Goal: Information Seeking & Learning: Learn about a topic

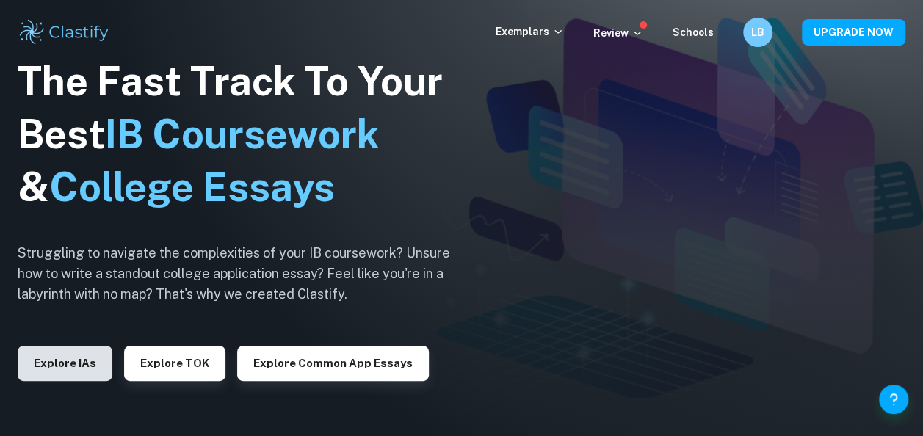
click at [43, 352] on button "Explore IAs" at bounding box center [65, 363] width 95 height 35
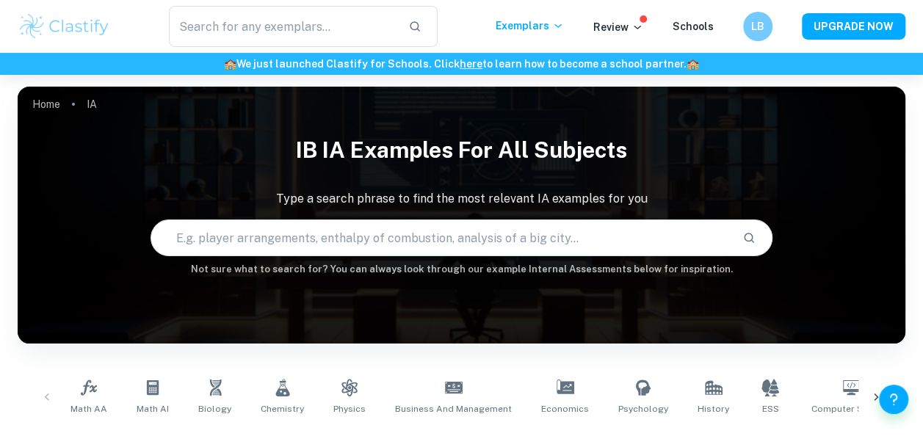
click at [248, 244] on input "text" at bounding box center [440, 237] width 578 height 41
click at [748, 233] on icon "Search" at bounding box center [749, 238] width 10 height 10
click at [470, 251] on input "biology duckweed" at bounding box center [423, 237] width 545 height 41
click at [271, 238] on input "biology duckweed" at bounding box center [423, 237] width 545 height 41
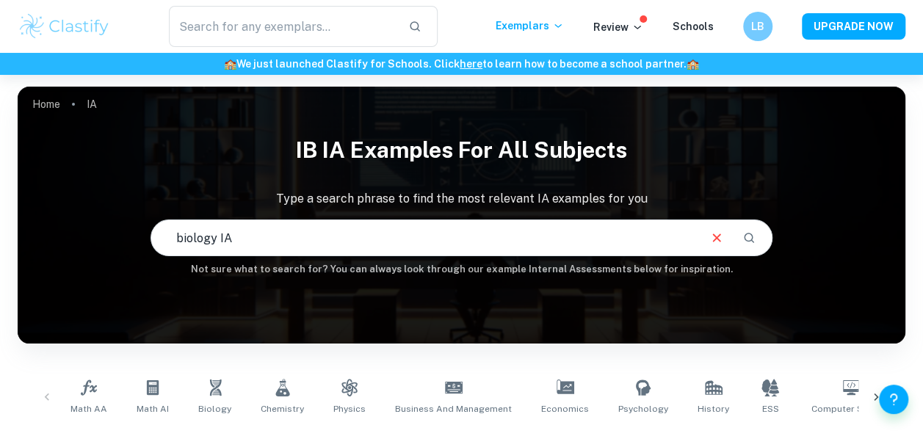
type input "biology IA"
click at [276, 21] on input "text" at bounding box center [283, 26] width 228 height 41
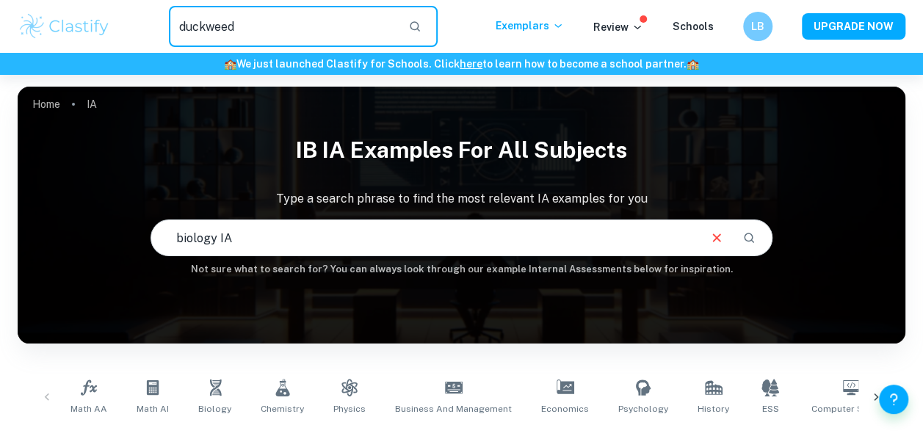
type input "duckweed"
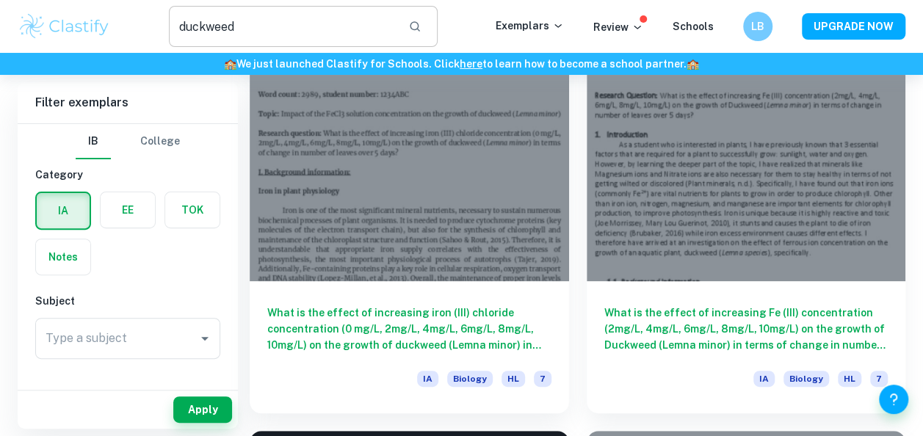
scroll to position [117, 0]
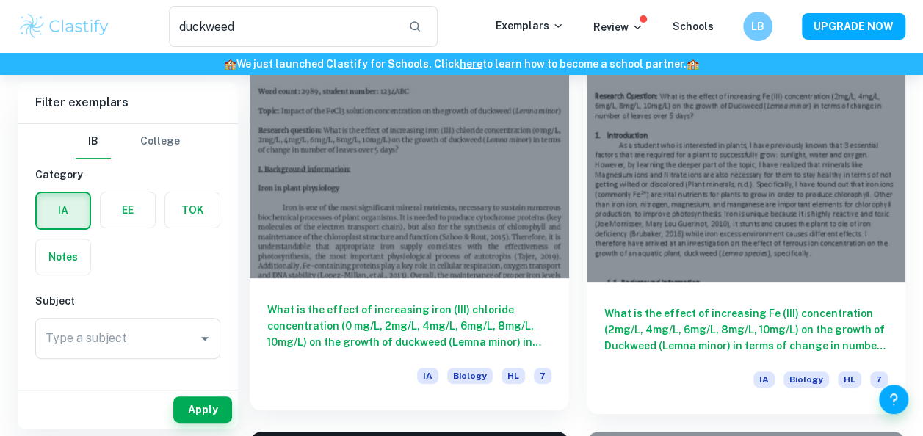
click at [415, 294] on div "What is the effect of increasing [MEDICAL_DATA]) chloride concentration (0 mg/L…" at bounding box center [409, 344] width 319 height 132
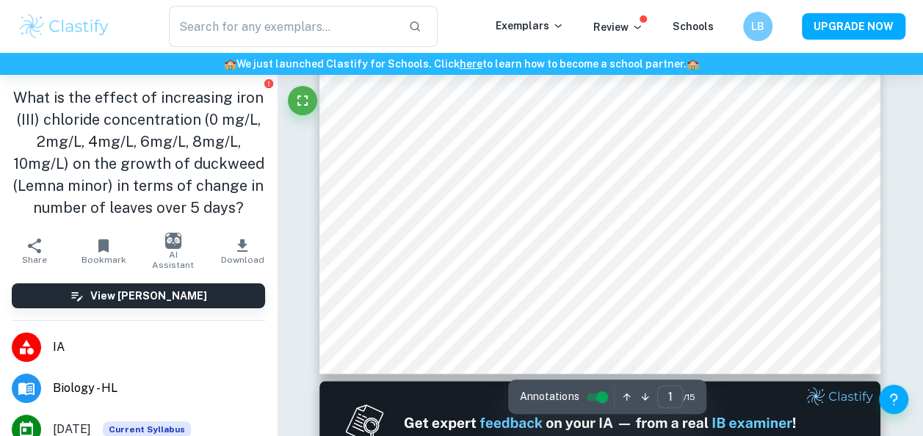
scroll to position [411, 0]
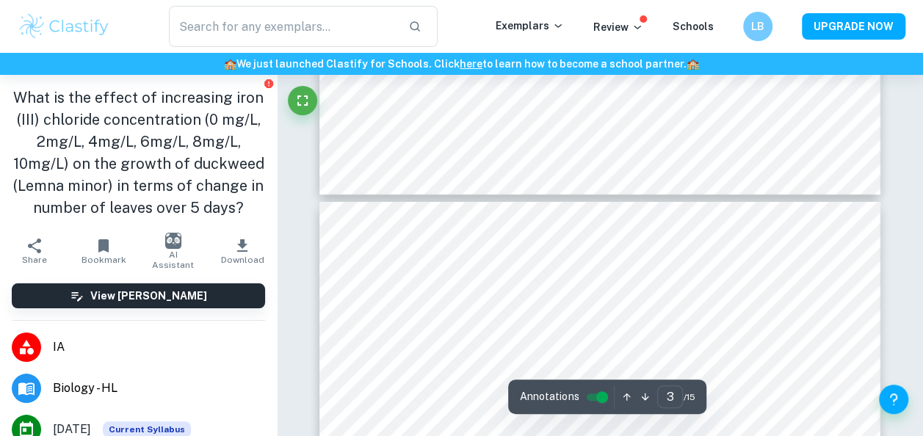
type input "4"
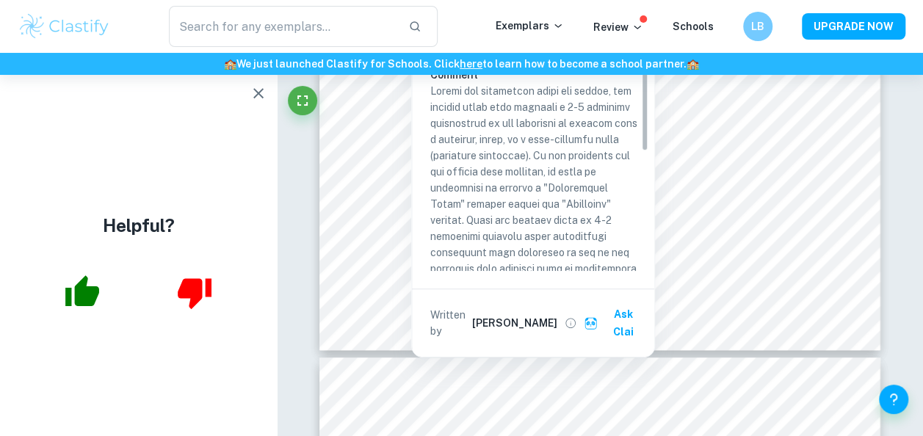
scroll to position [0, 0]
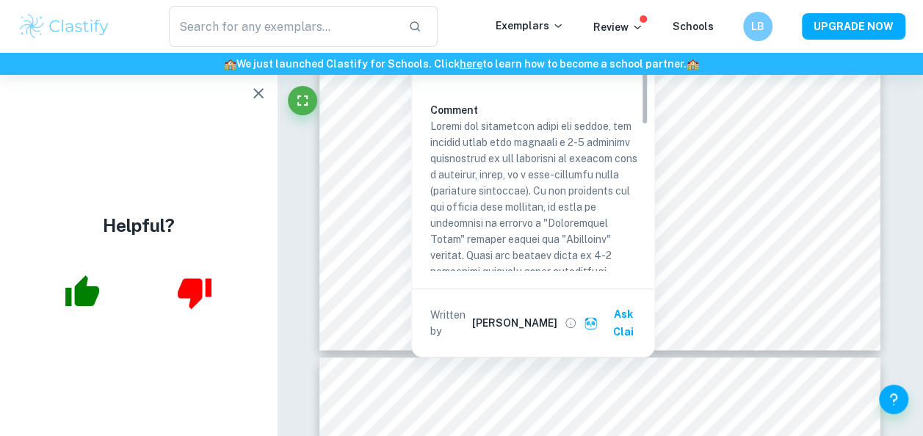
drag, startPoint x: 645, startPoint y: 106, endPoint x: 636, endPoint y: 76, distance: 31.6
click at [636, 76] on div "Criterion A There is a clear explanation of the choice of the sampling techniqu…" at bounding box center [538, 142] width 219 height 257
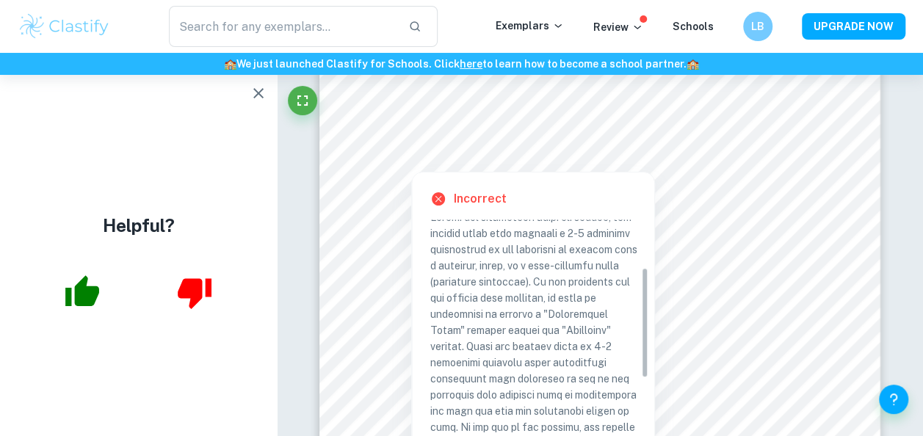
scroll to position [122, 0]
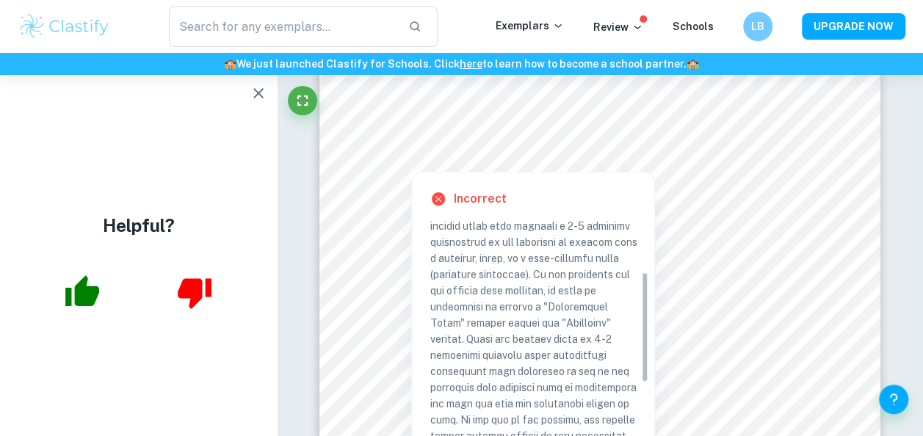
drag, startPoint x: 642, startPoint y: 272, endPoint x: 638, endPoint y: 324, distance: 53.0
click at [638, 324] on div "Criterion A There is a clear explanation of the choice of the sampling techniqu…" at bounding box center [538, 347] width 219 height 257
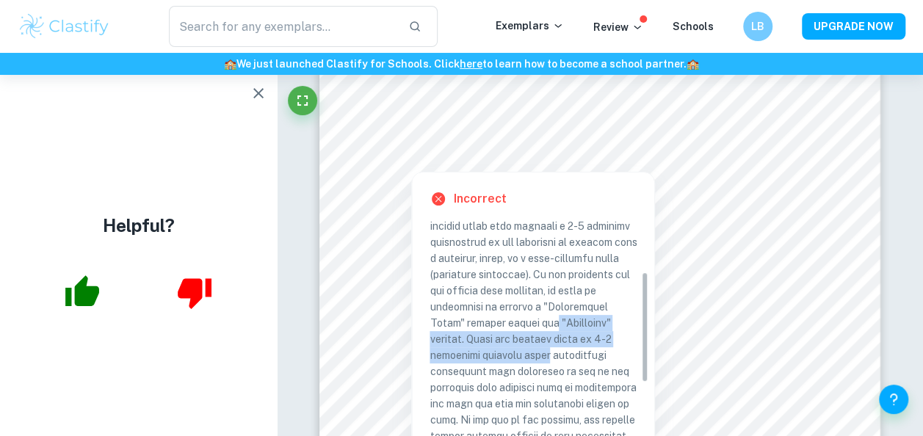
drag, startPoint x: 638, startPoint y: 321, endPoint x: 647, endPoint y: 348, distance: 28.1
click at [640, 363] on div "There is a clear explanation of the choice of the sampling technique applied or…" at bounding box center [538, 400] width 219 height 573
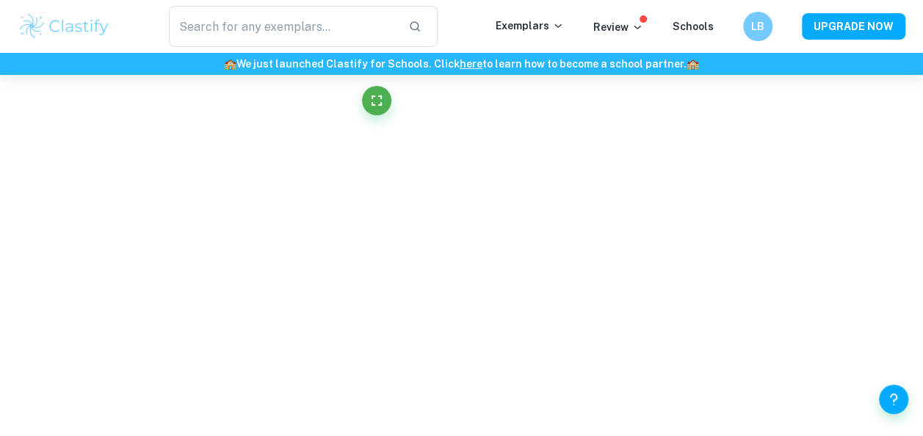
drag, startPoint x: 647, startPoint y: 348, endPoint x: 476, endPoint y: 198, distance: 227.9
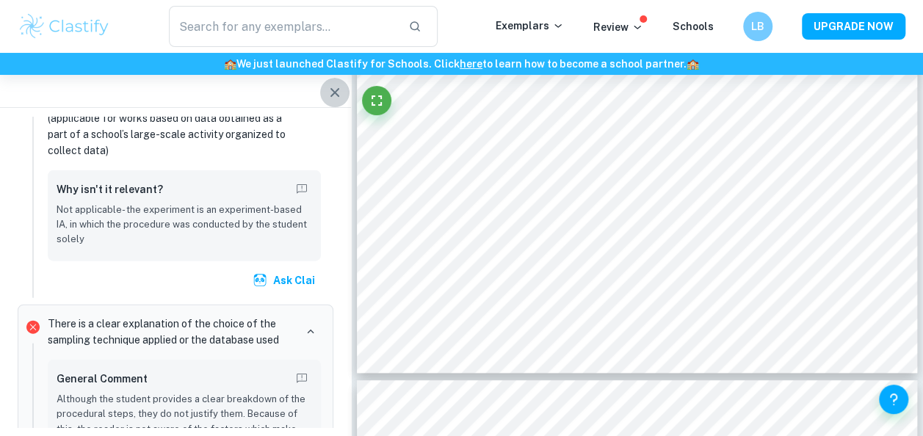
click at [339, 98] on icon "button" at bounding box center [335, 93] width 18 height 18
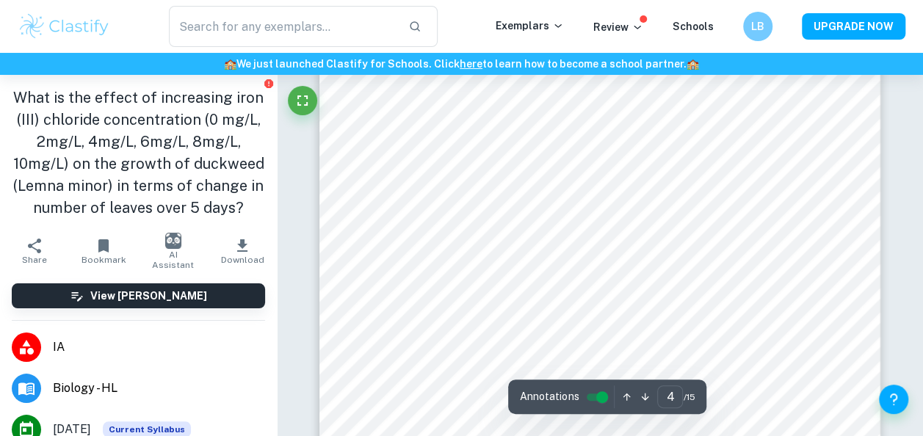
scroll to position [2700, 0]
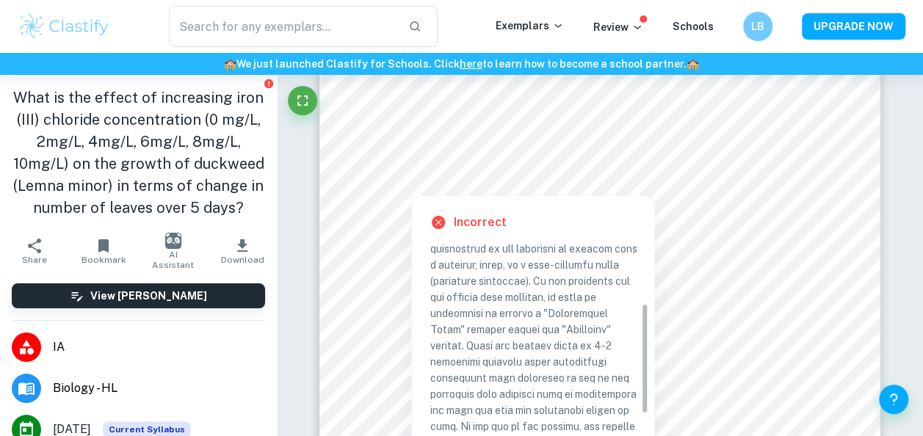
drag, startPoint x: 643, startPoint y: 300, endPoint x: 638, endPoint y: 361, distance: 61.1
click at [638, 361] on div "Criterion A There is a clear explanation of the choice of the sampling techniqu…" at bounding box center [538, 371] width 219 height 257
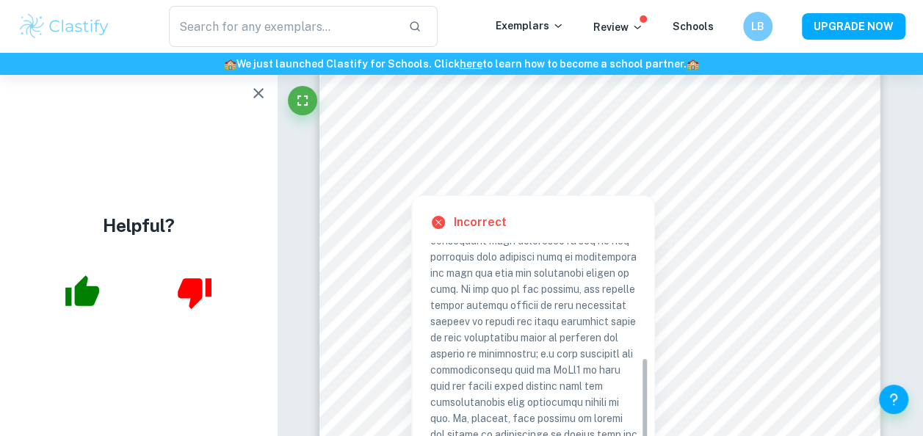
scroll to position [280, 0]
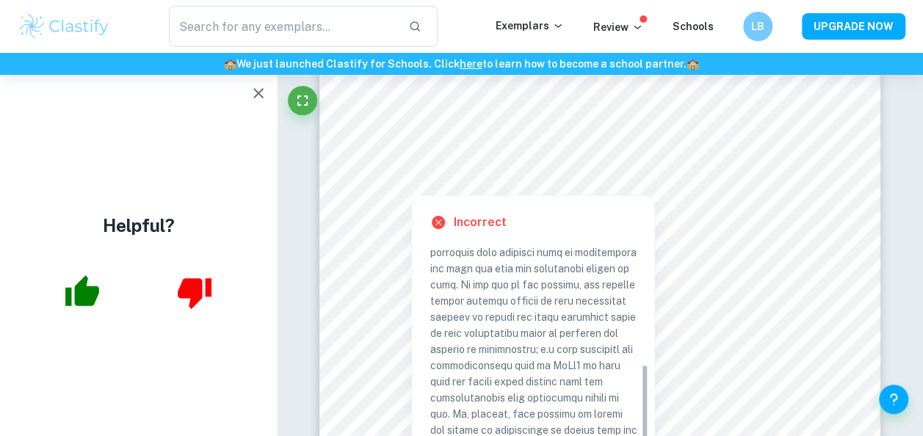
drag, startPoint x: 645, startPoint y: 360, endPoint x: 647, endPoint y: 422, distance: 61.7
click at [647, 422] on div "Criterion A There is a clear explanation of the choice of the sampling techniqu…" at bounding box center [538, 371] width 219 height 257
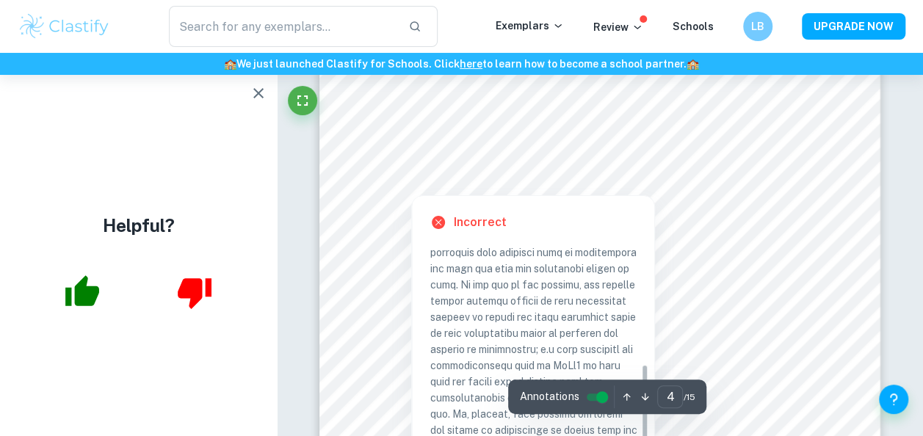
drag, startPoint x: 647, startPoint y: 379, endPoint x: 641, endPoint y: 387, distance: 10.0
click at [641, 387] on div "Annotations 4 ​ / 15" at bounding box center [607, 396] width 198 height 34
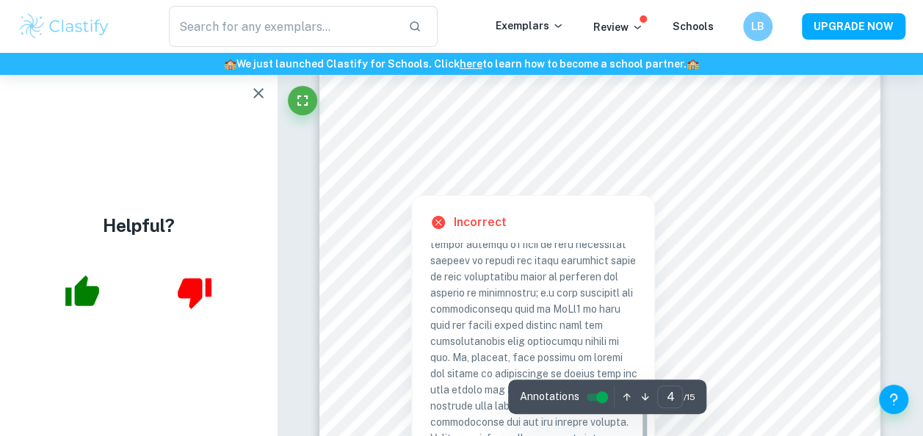
drag, startPoint x: 641, startPoint y: 371, endPoint x: 639, endPoint y: 429, distance: 57.3
click at [639, 429] on div "Criterion A There is a clear explanation of the choice of the sampling techniqu…" at bounding box center [538, 371] width 219 height 257
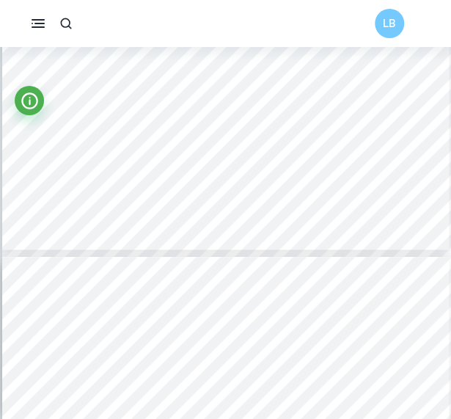
scroll to position [4477, 0]
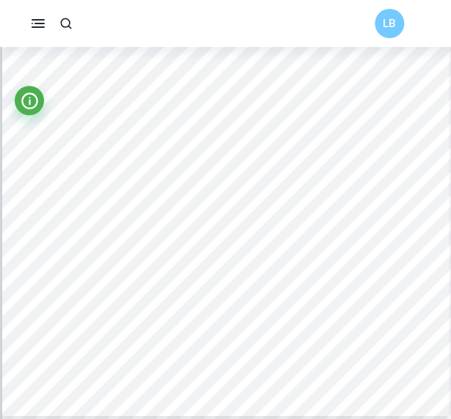
type input "9"
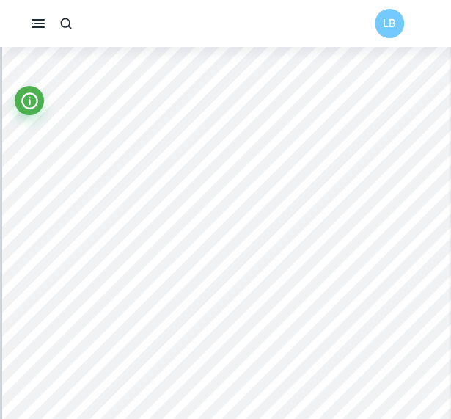
scroll to position [5475, 0]
